Goal: Navigation & Orientation: Find specific page/section

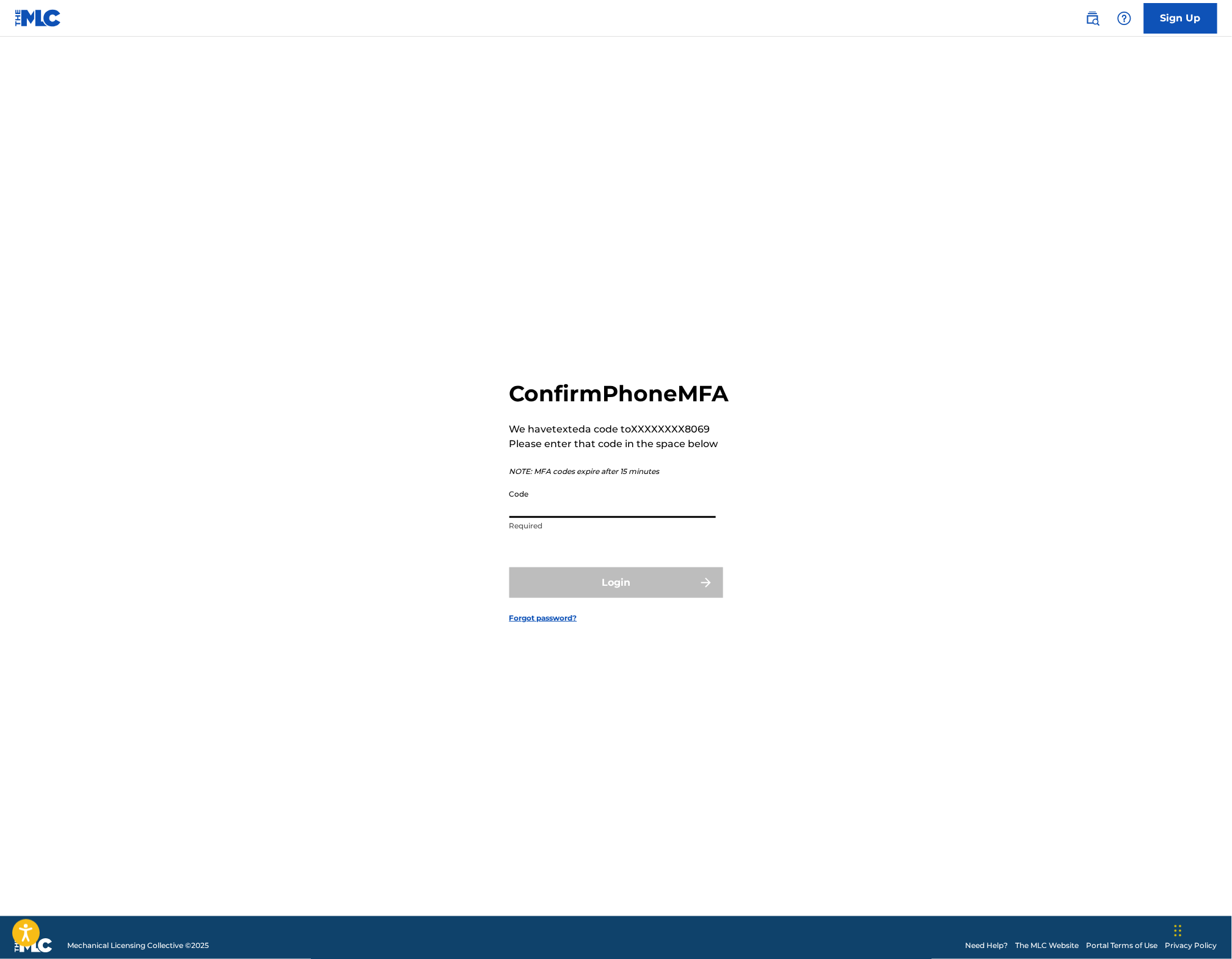
click at [539, 518] on input "Code" at bounding box center [613, 500] width 207 height 35
paste input "888521"
type input "888521"
click at [574, 597] on button "Login" at bounding box center [616, 582] width 214 height 31
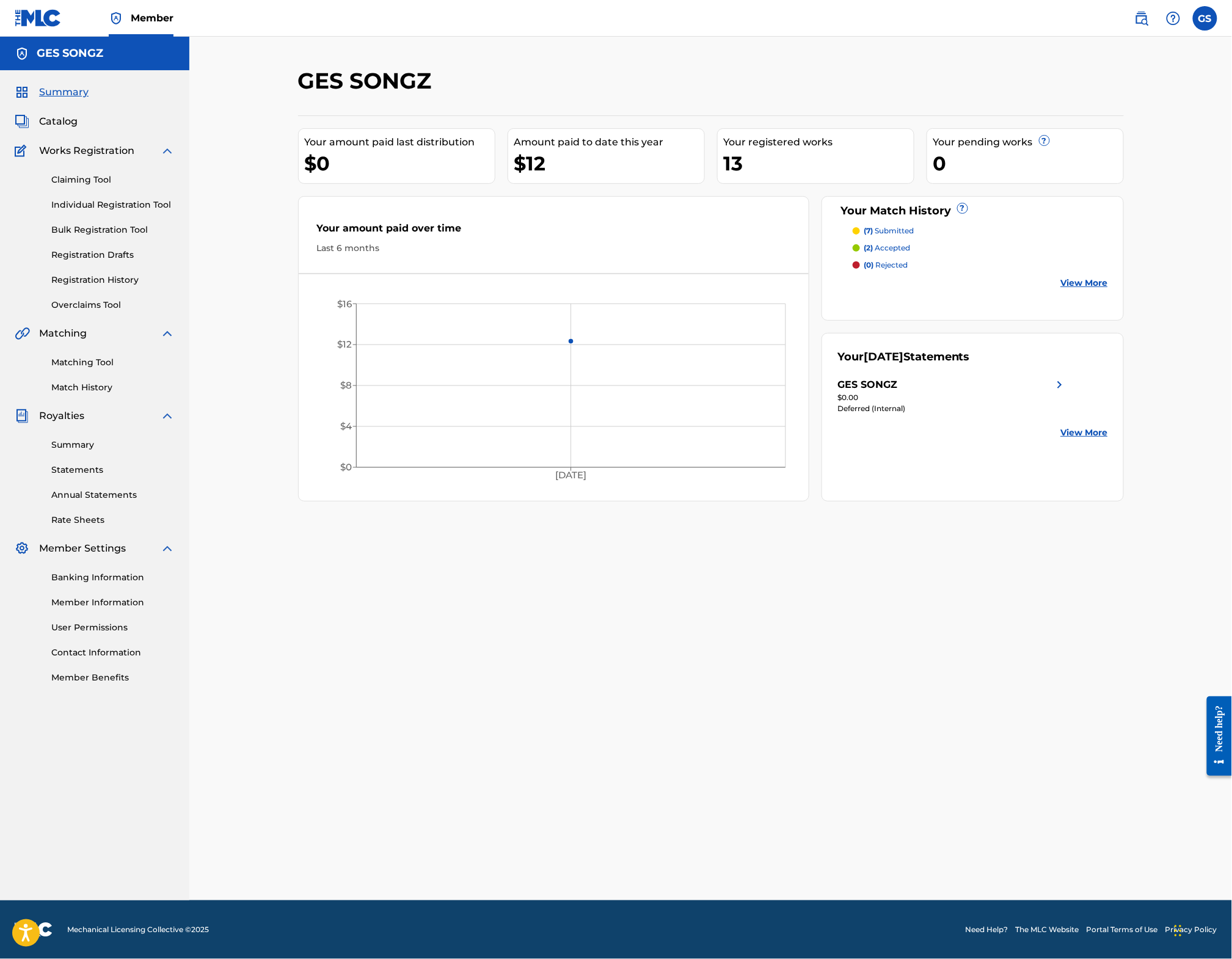
click at [63, 129] on span "Catalog" at bounding box center [58, 121] width 38 height 14
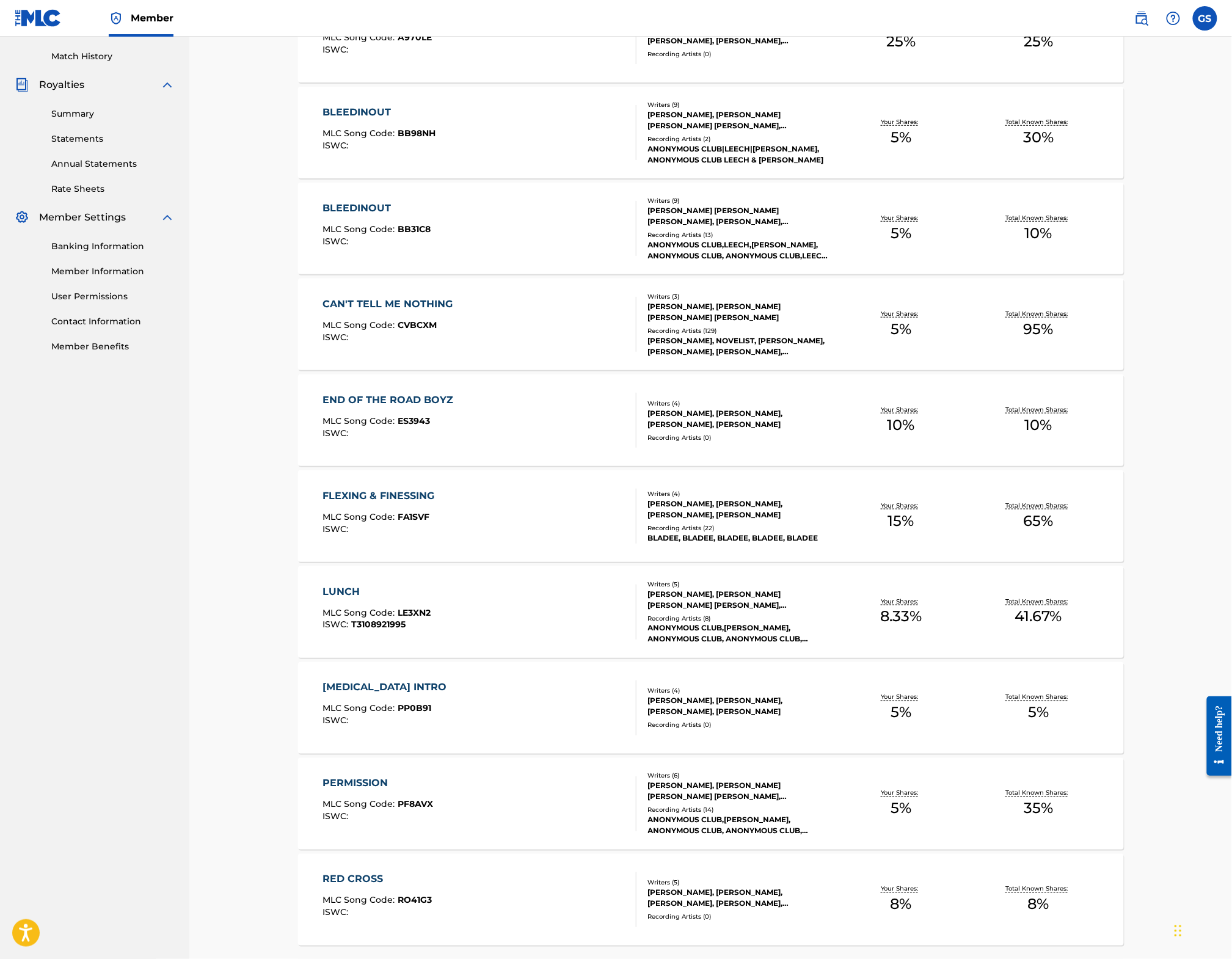
scroll to position [462, 0]
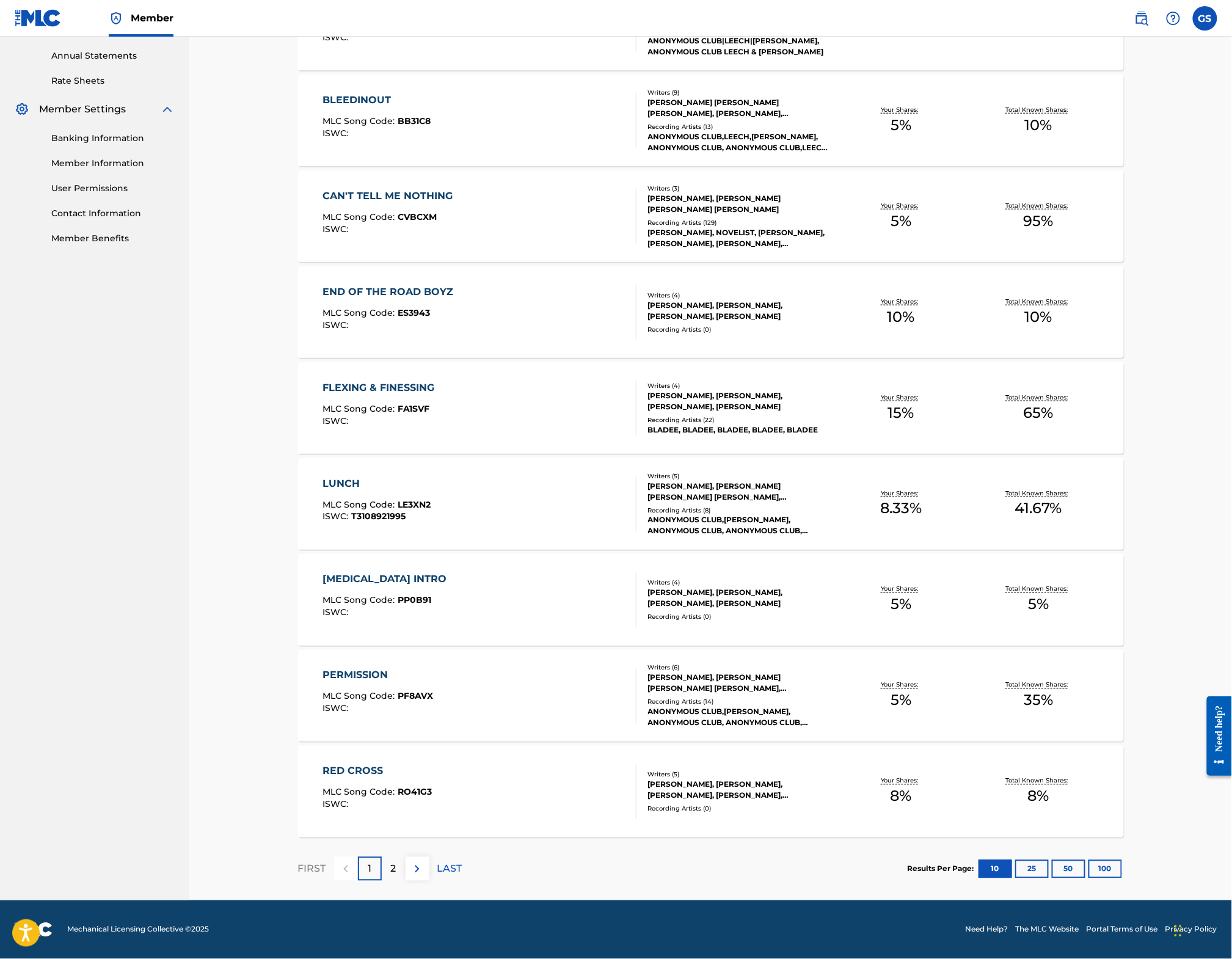
click at [382, 859] on div "2" at bounding box center [394, 868] width 24 height 24
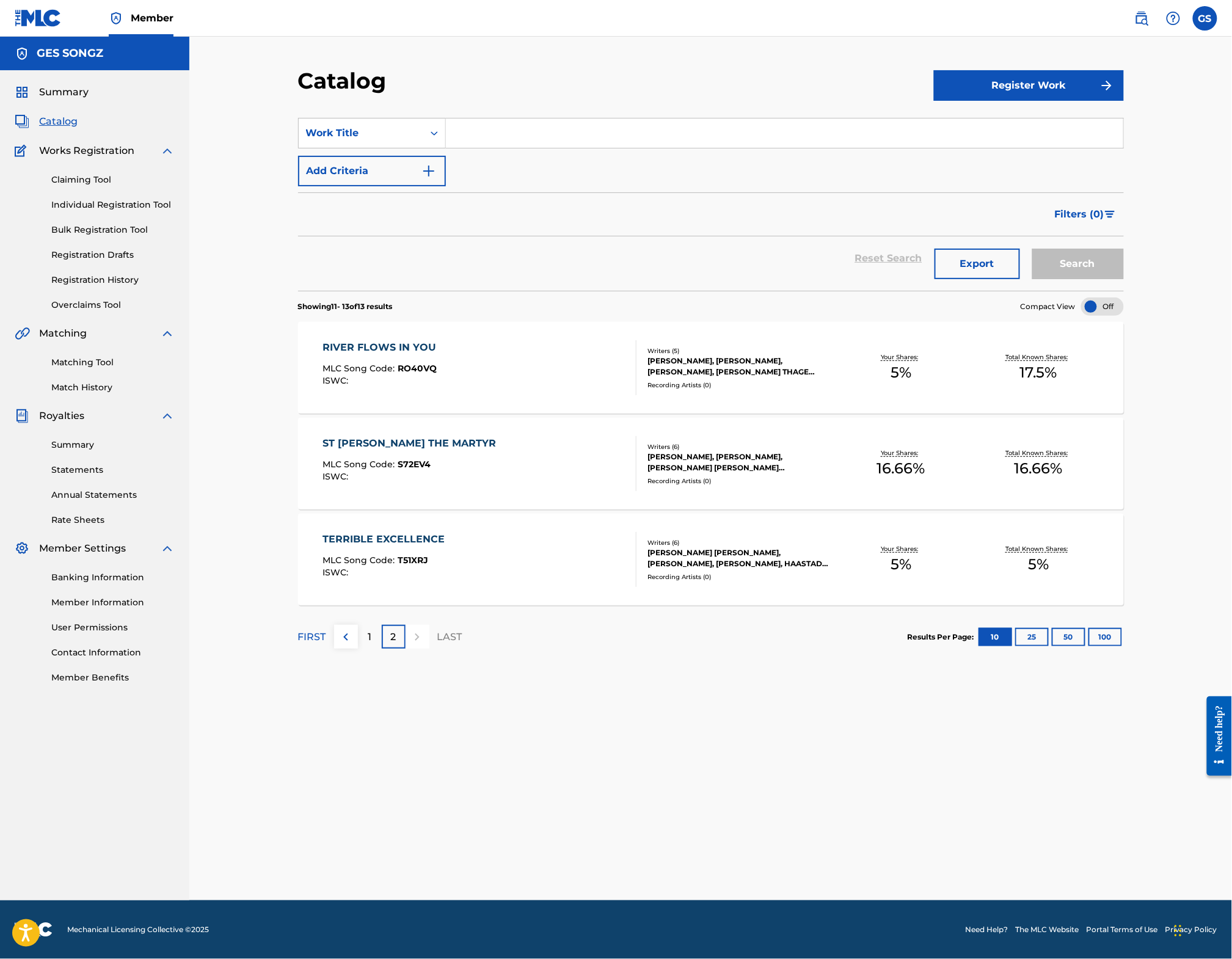
click at [434, 372] on div "RIVER FLOWS IN YOU MLC Song Code : RO40VQ ISWC :" at bounding box center [480, 368] width 314 height 55
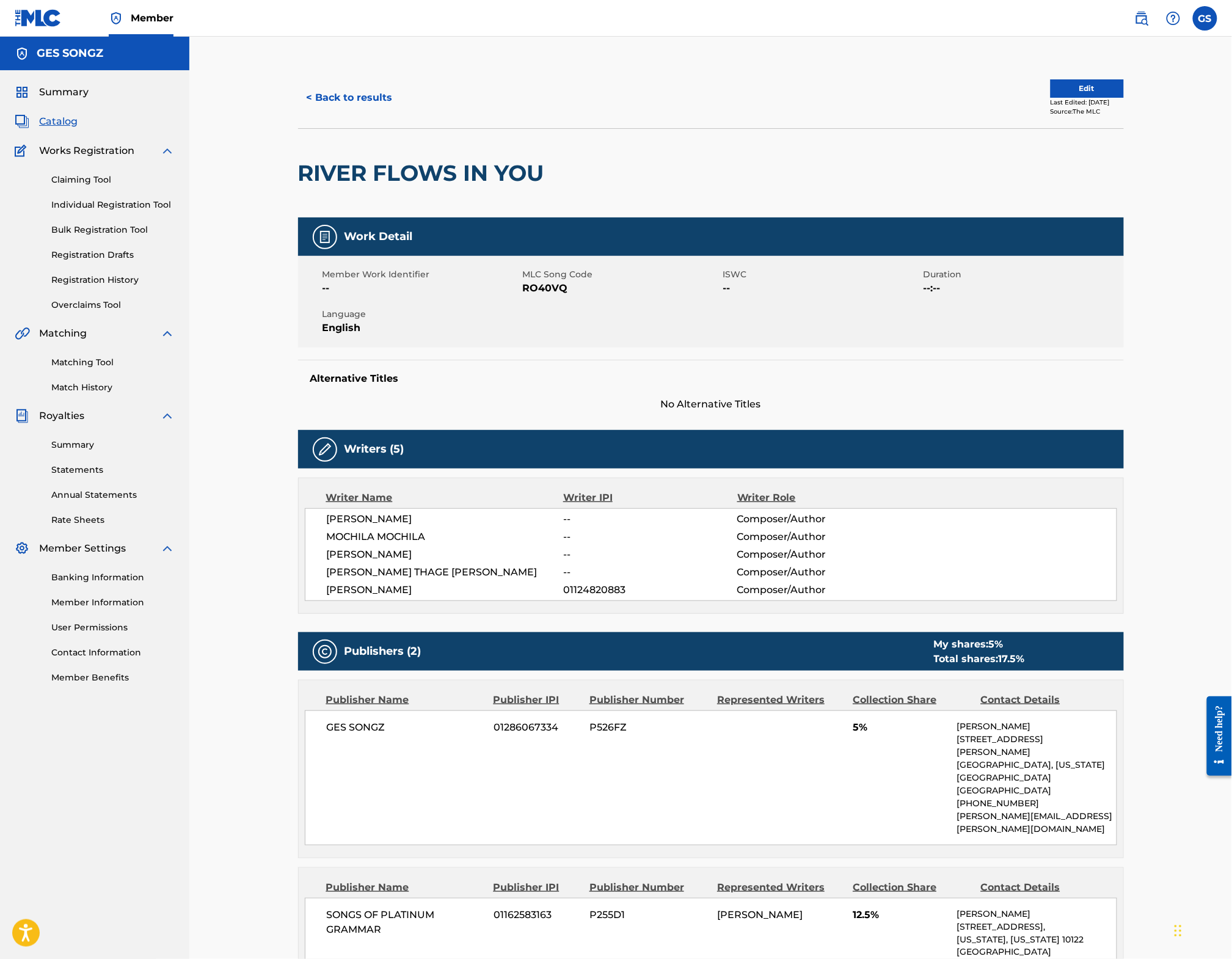
click at [83, 286] on link "Registration History" at bounding box center [113, 280] width 123 height 13
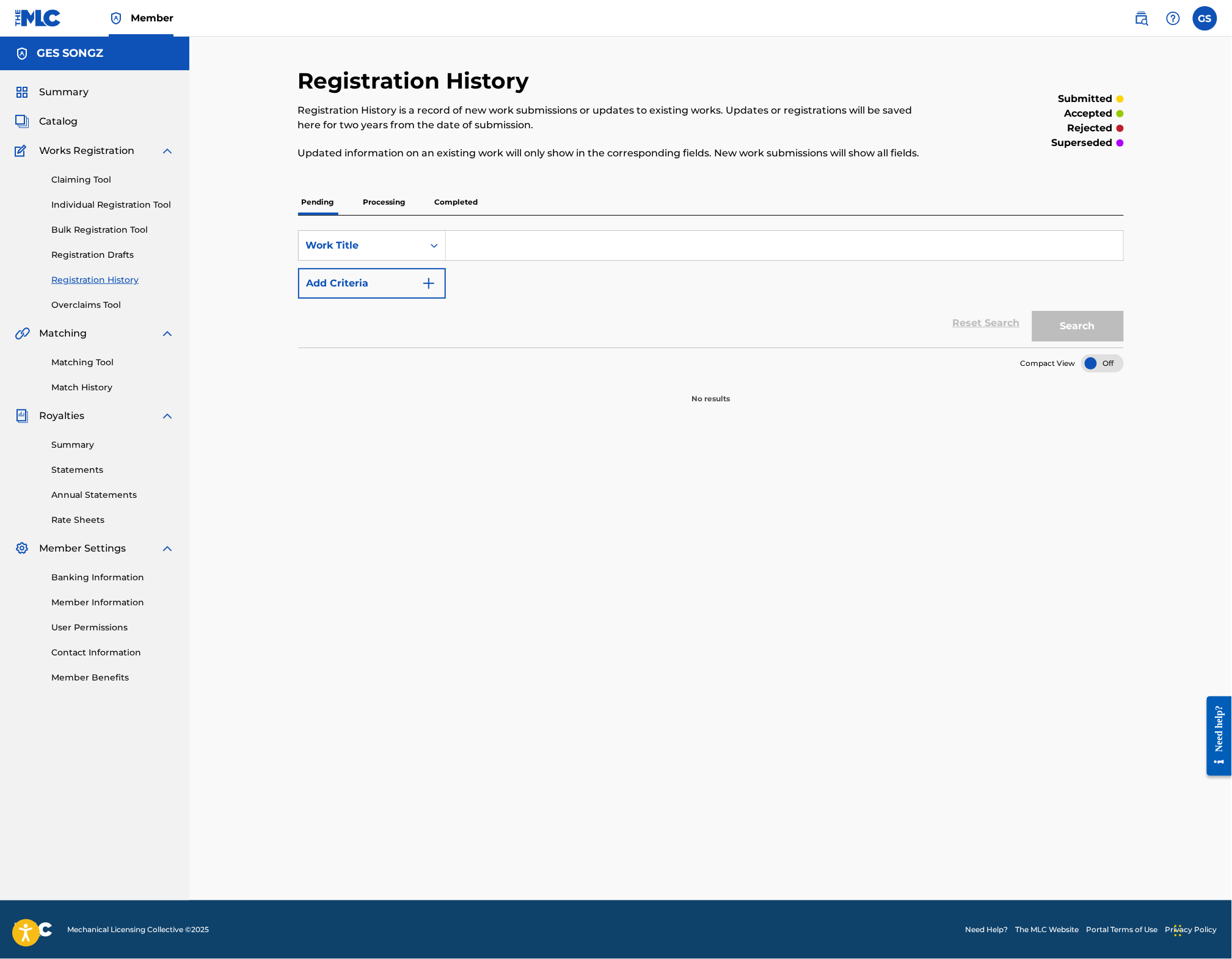
click at [369, 212] on p "Processing" at bounding box center [384, 203] width 50 height 26
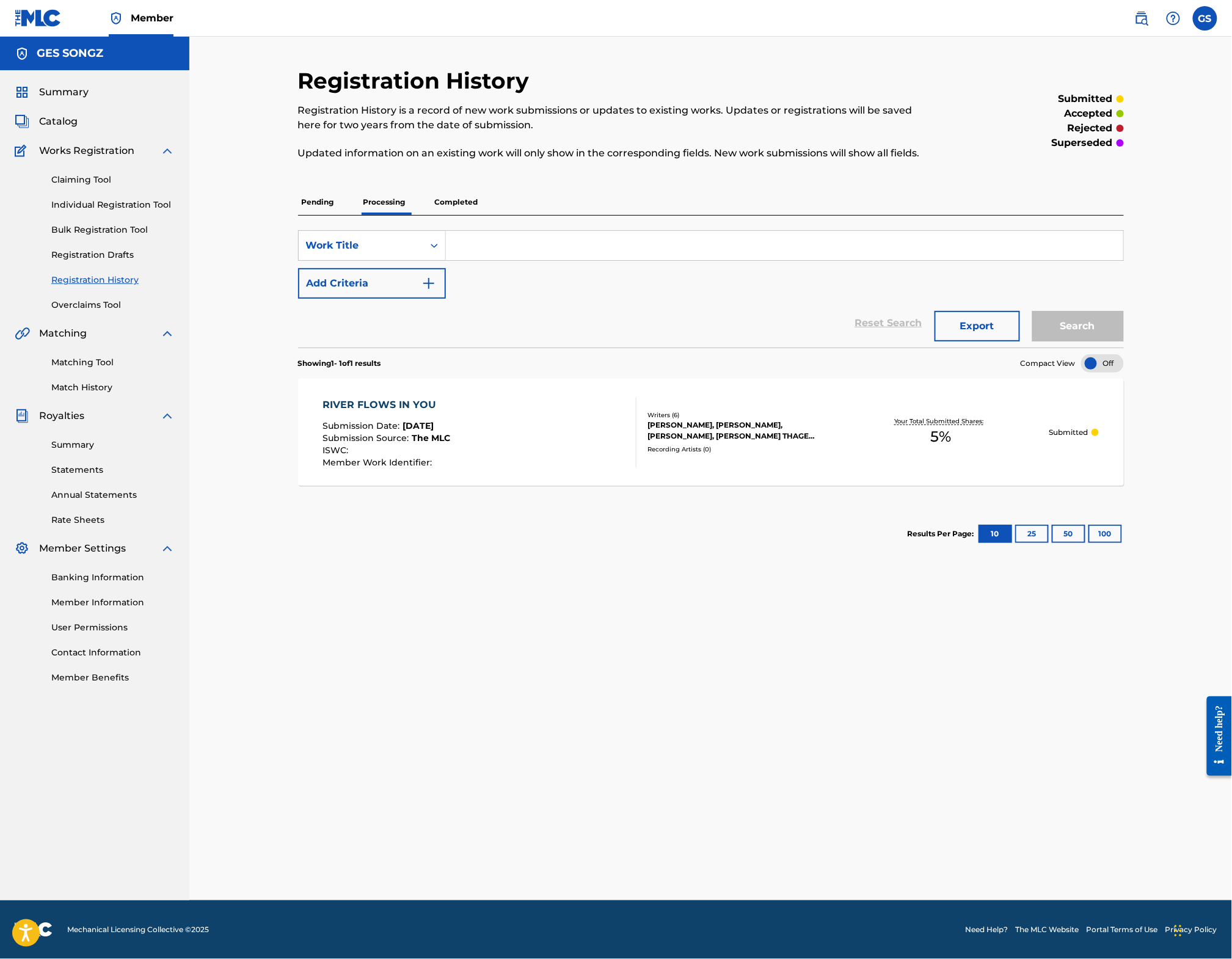
click at [437, 200] on p "Completed" at bounding box center [456, 203] width 50 height 26
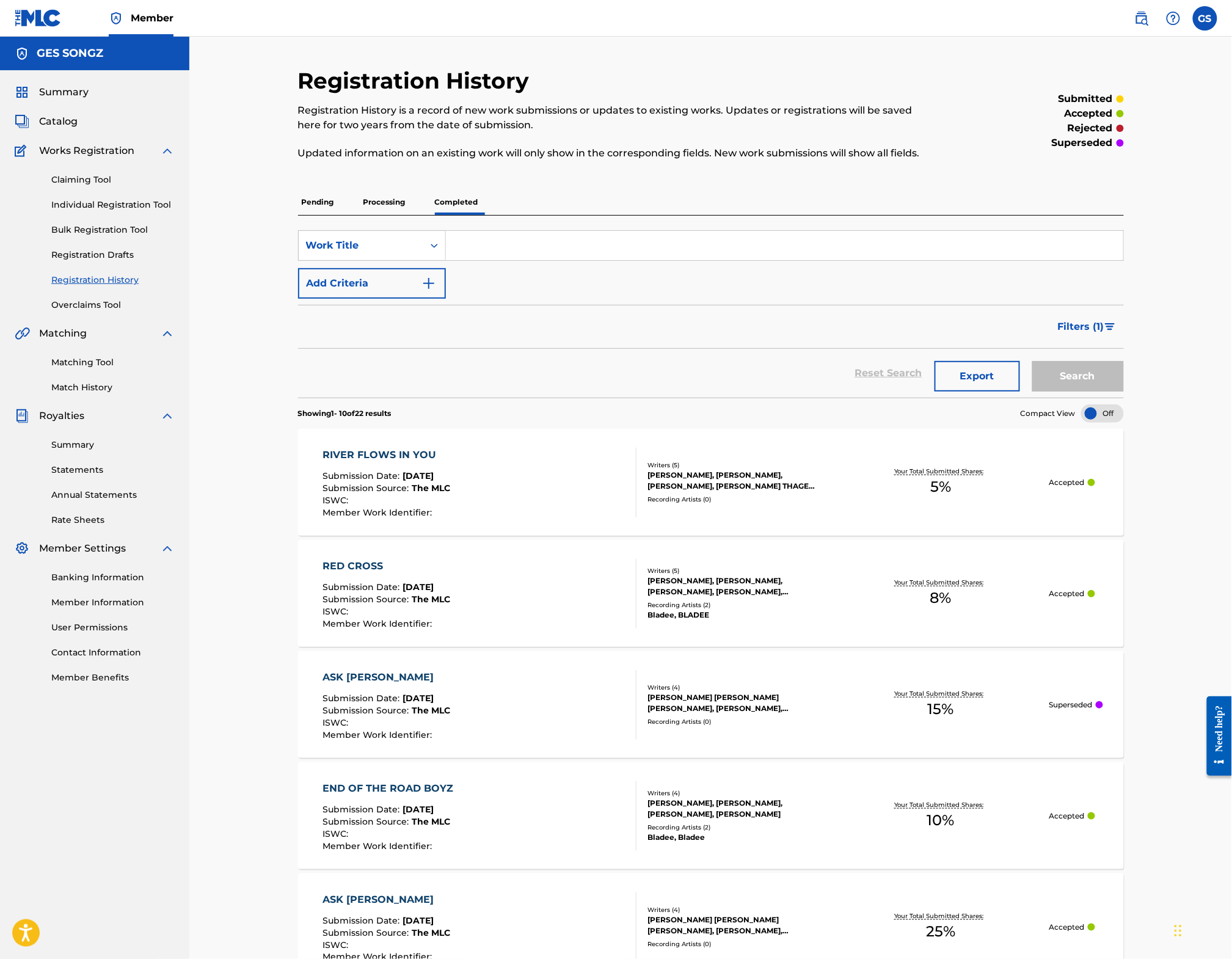
click at [46, 125] on span "Catalog" at bounding box center [58, 121] width 38 height 14
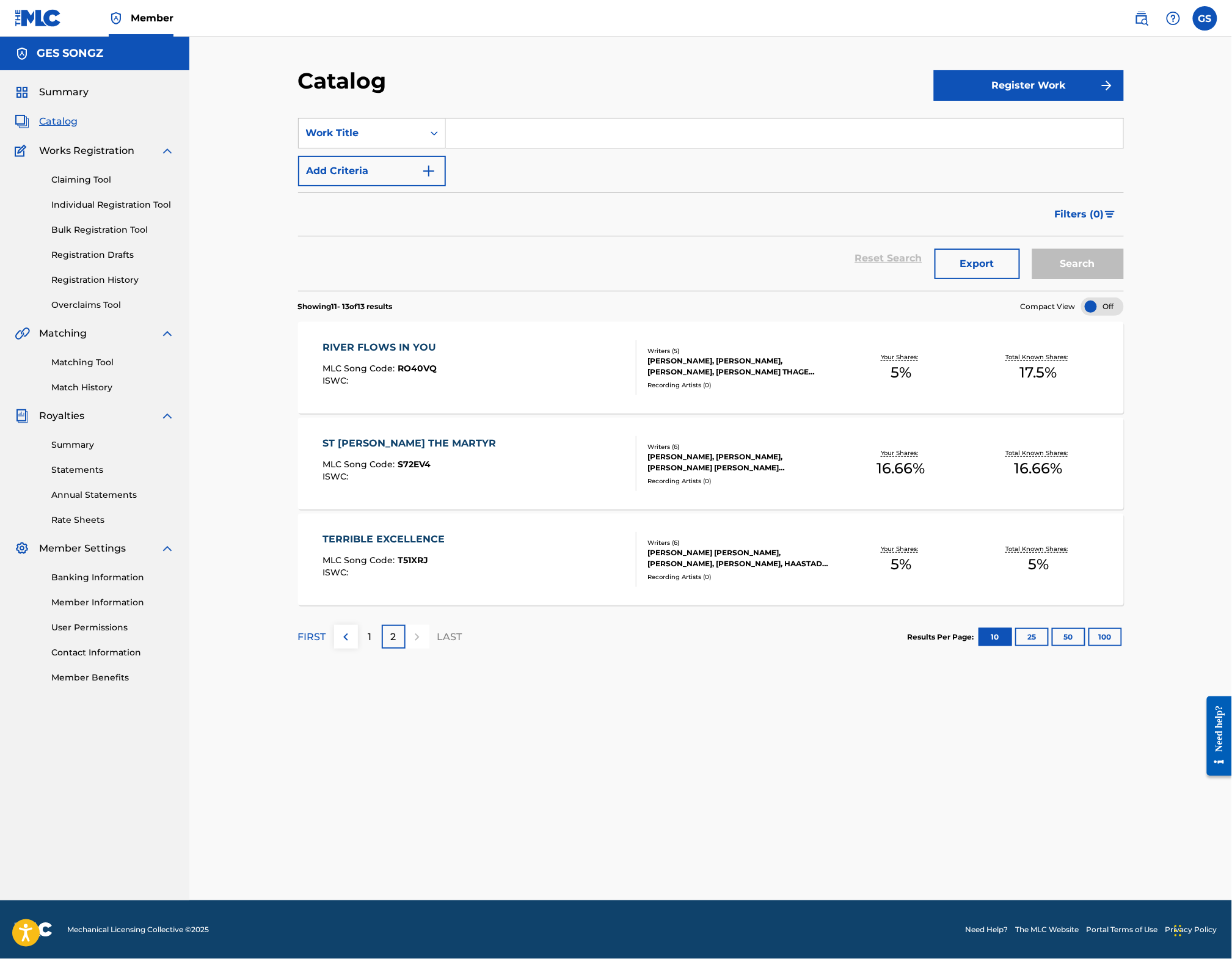
click at [91, 394] on link "Match History" at bounding box center [113, 387] width 123 height 13
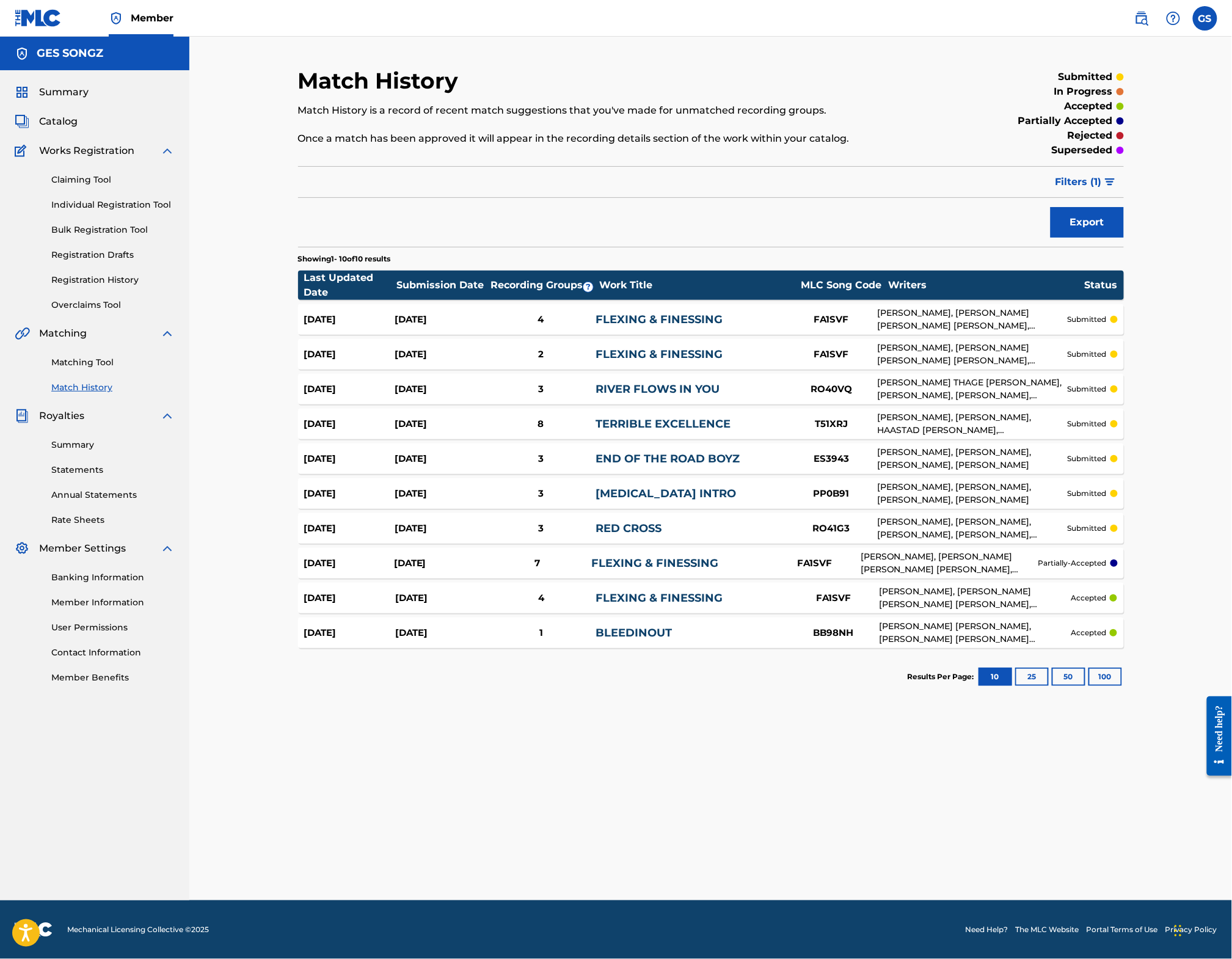
click at [70, 369] on link "Matching Tool" at bounding box center [113, 362] width 123 height 13
